Goal: Task Accomplishment & Management: Use online tool/utility

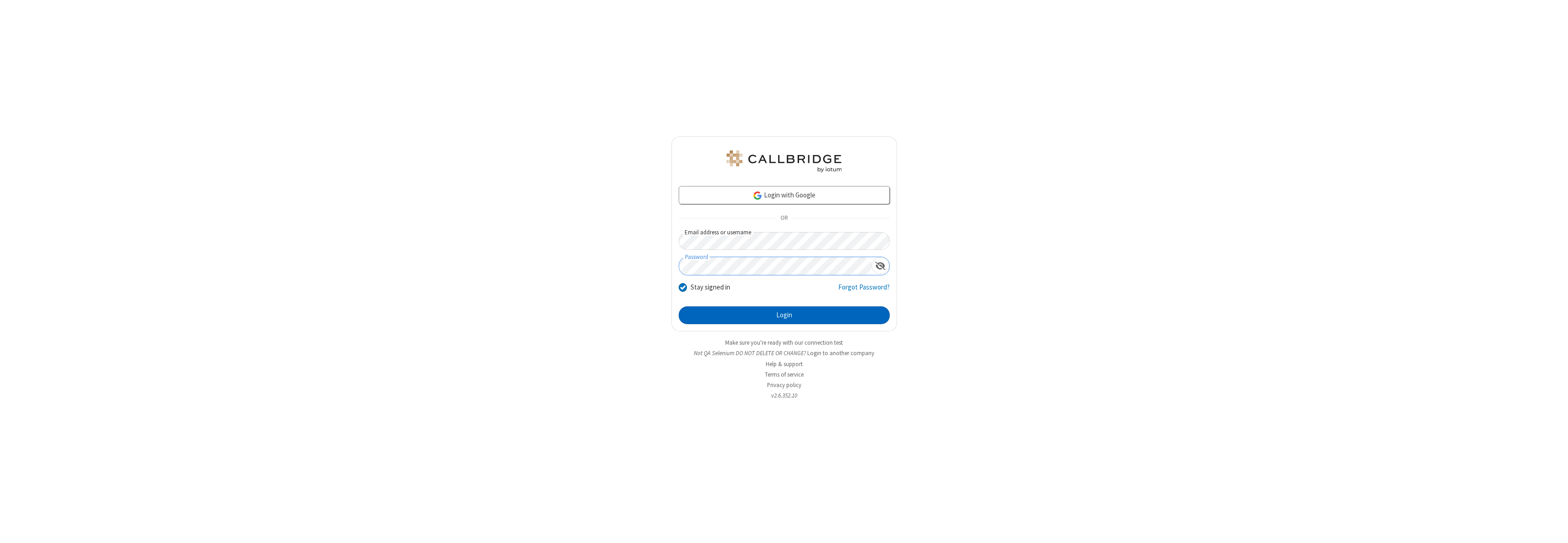
click at [784, 315] on button "Login" at bounding box center [784, 315] width 211 height 18
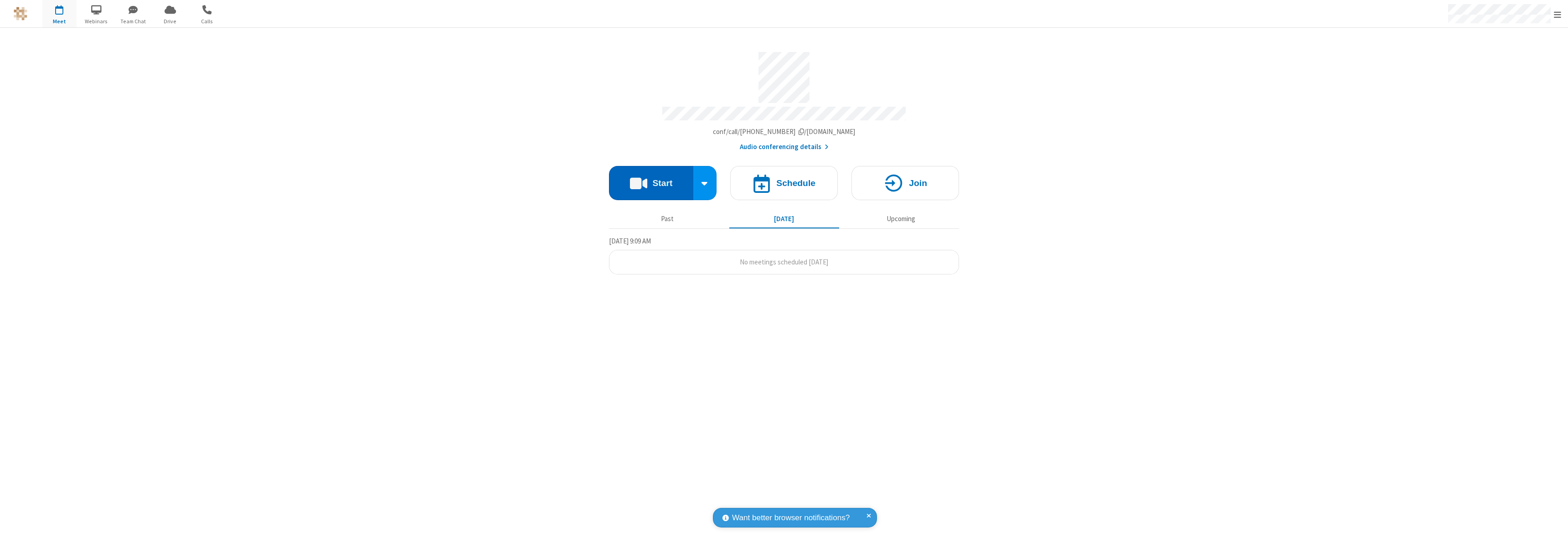
click at [651, 179] on button "Start" at bounding box center [651, 183] width 85 height 34
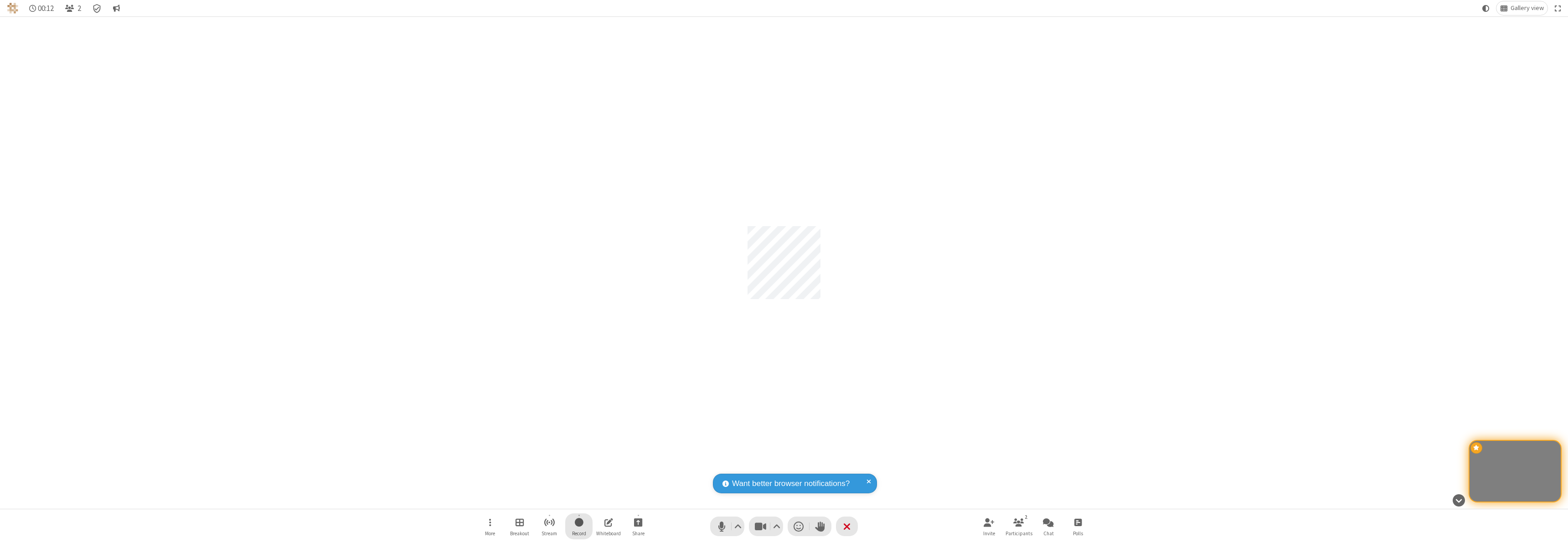
click at [579, 526] on span "Start recording" at bounding box center [579, 522] width 9 height 12
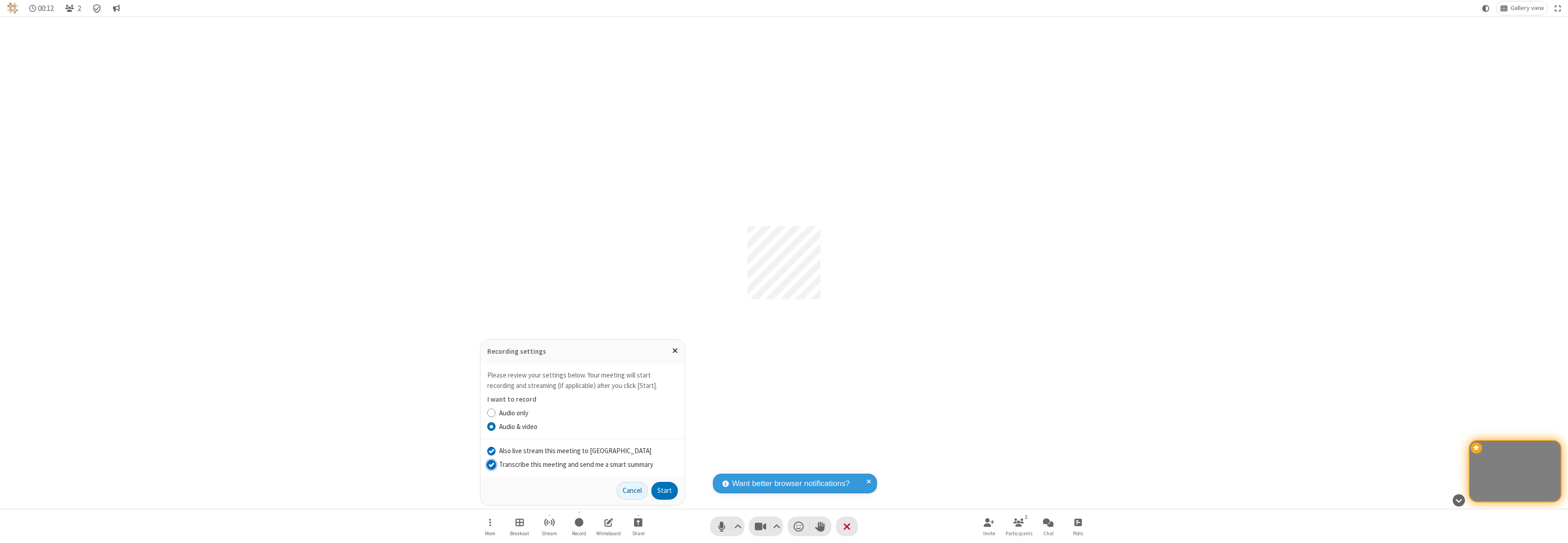
click at [491, 464] on input "Transcribe this meeting and send me a smart summary" at bounding box center [492, 464] width 9 height 10
click at [588, 413] on label "Audio only" at bounding box center [589, 413] width 179 height 10
click at [496, 413] on input "Audio only" at bounding box center [492, 413] width 9 height 10
click at [665, 491] on button "Start" at bounding box center [664, 491] width 26 height 18
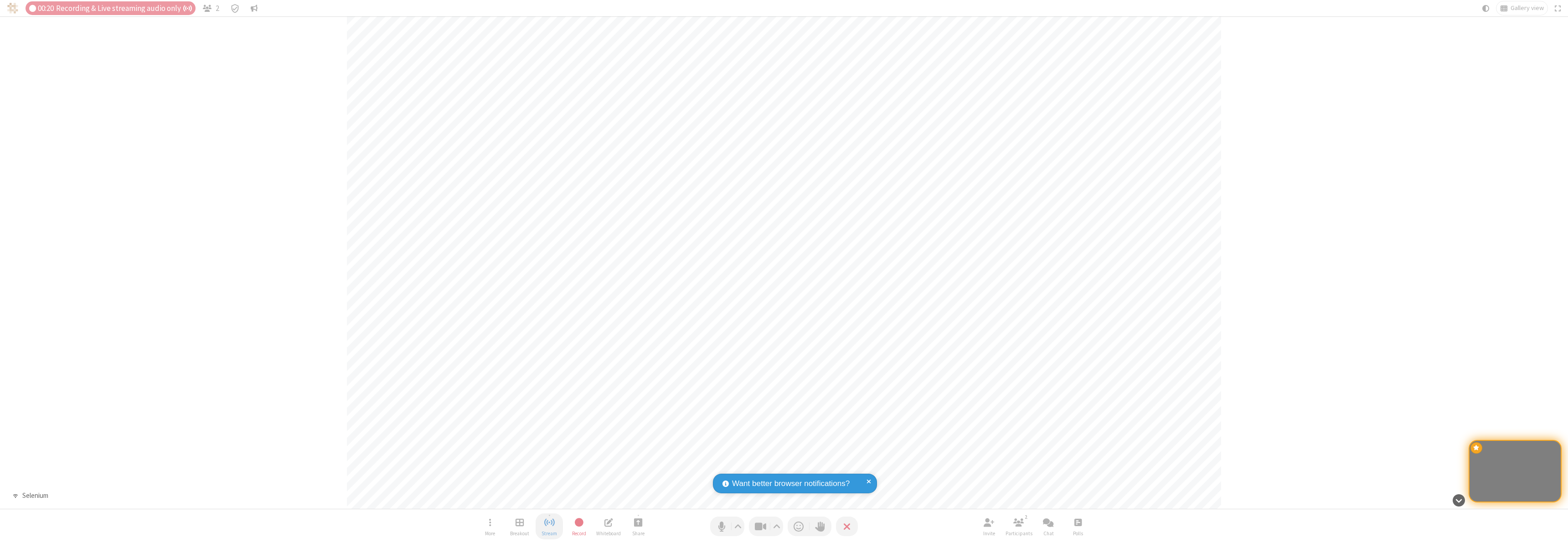
click at [549, 526] on span "Stop streaming" at bounding box center [549, 522] width 12 height 12
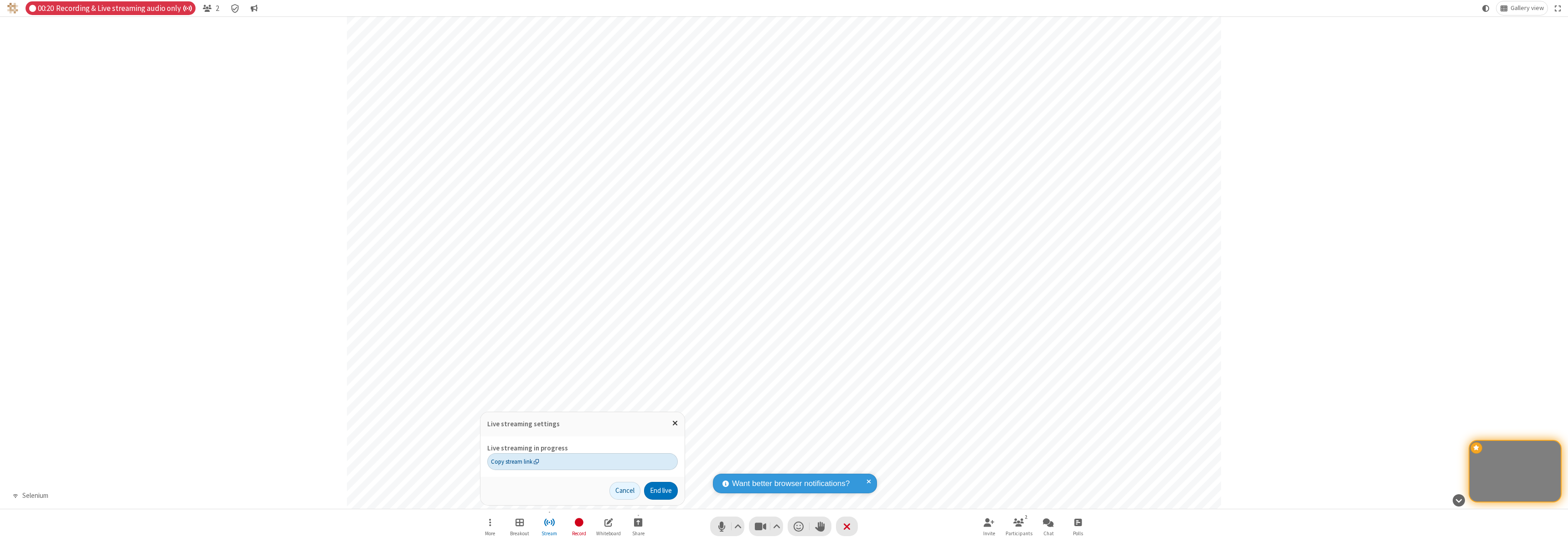
click at [514, 461] on span "Copy stream link" at bounding box center [514, 461] width 48 height 9
click at [674, 423] on span "Close popover" at bounding box center [675, 422] width 5 height 8
click at [579, 526] on span "Stop recording" at bounding box center [579, 522] width 10 height 12
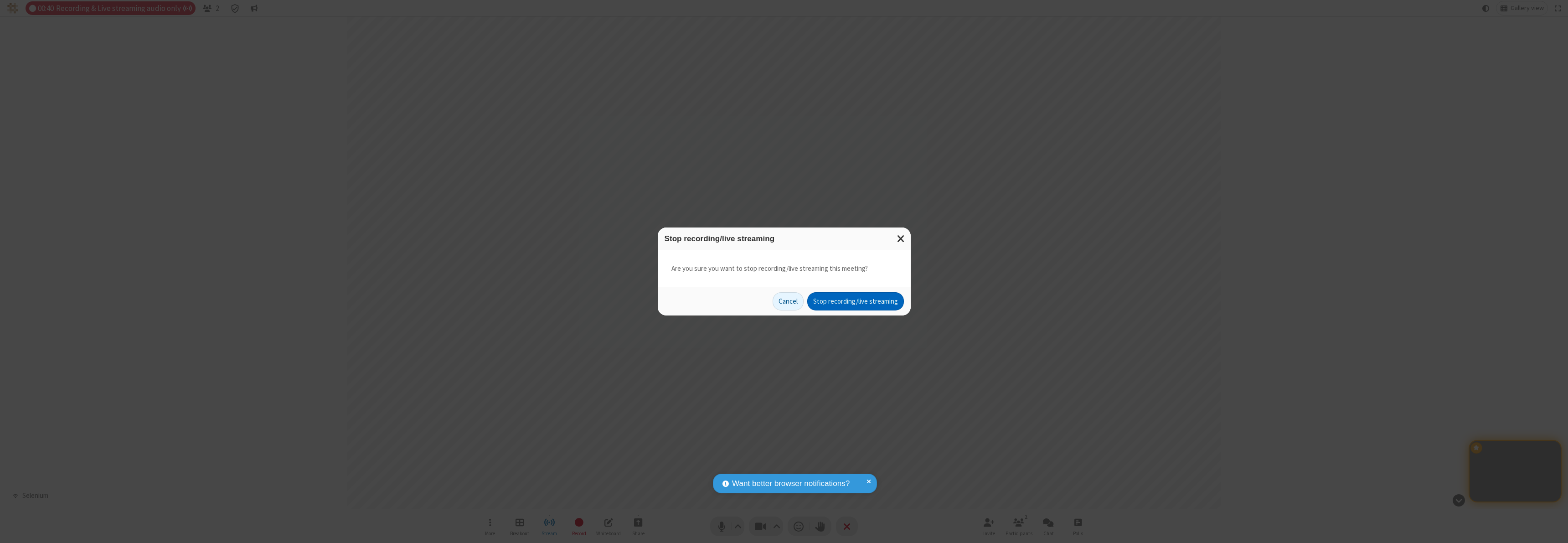
click at [855, 301] on button "Stop recording/live streaming" at bounding box center [855, 301] width 97 height 18
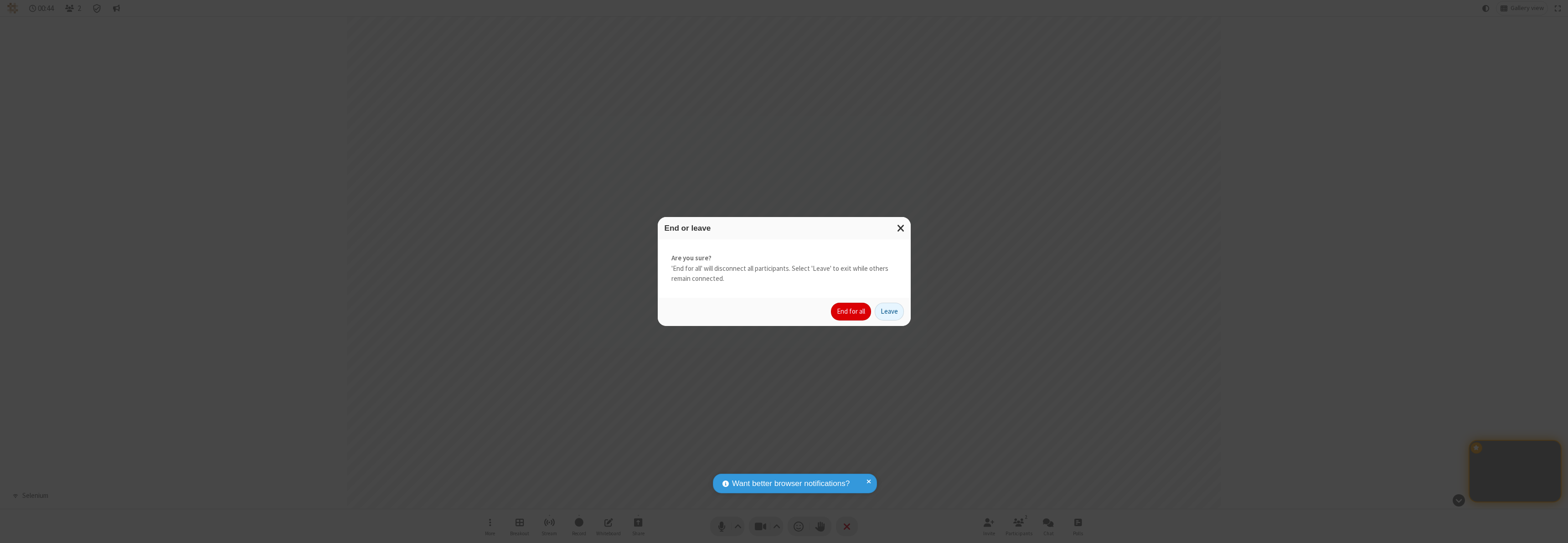
click at [852, 311] on button "End for all" at bounding box center [851, 312] width 40 height 18
